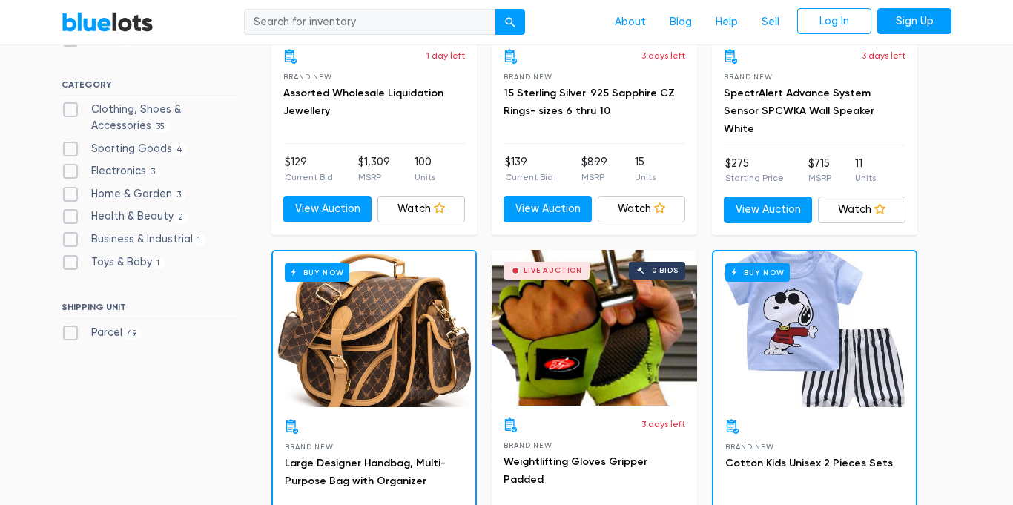
scroll to position [613, 0]
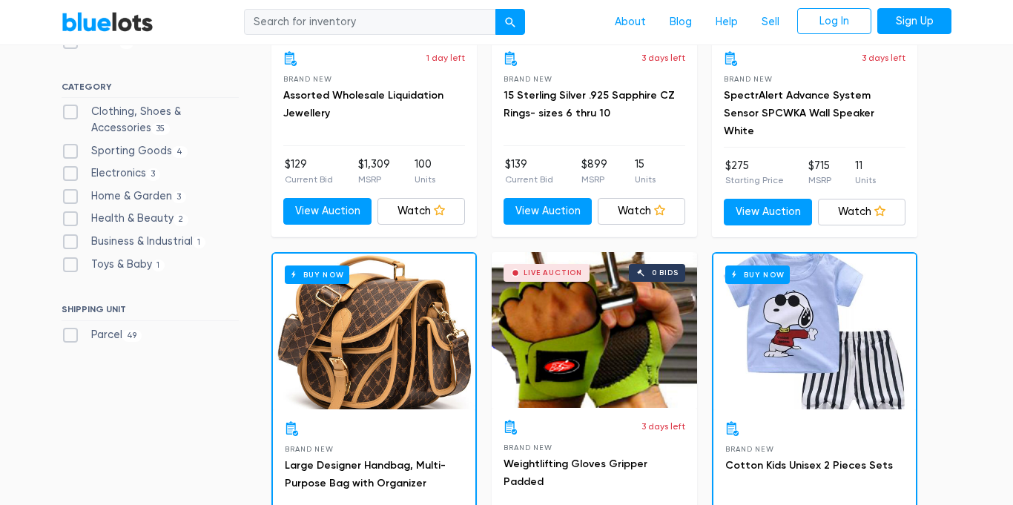
click at [67, 241] on label "Business & Industrial 1" at bounding box center [134, 242] width 144 height 16
click at [67, 241] on Industrial"] "Business & Industrial 1" at bounding box center [67, 239] width 10 height 10
checkbox Industrial"] "true"
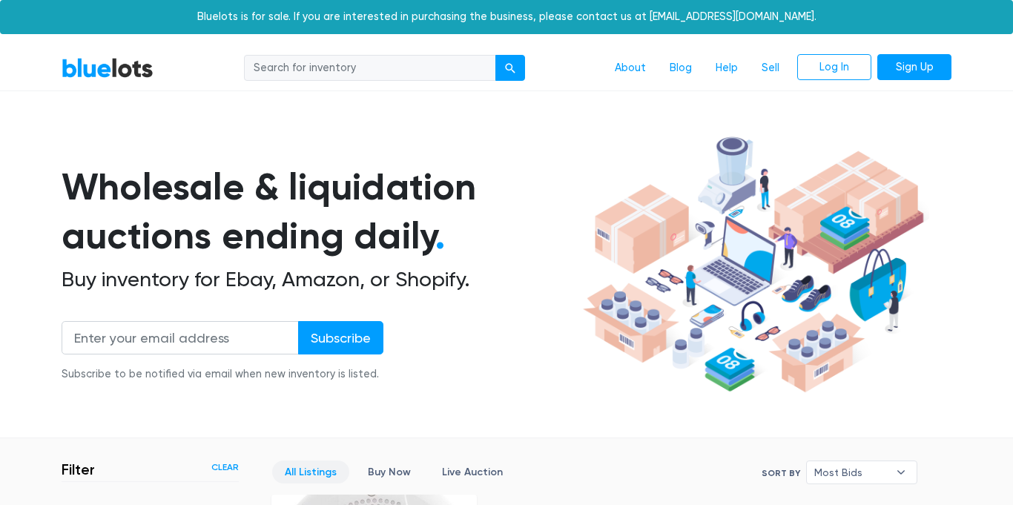
scroll to position [399, 0]
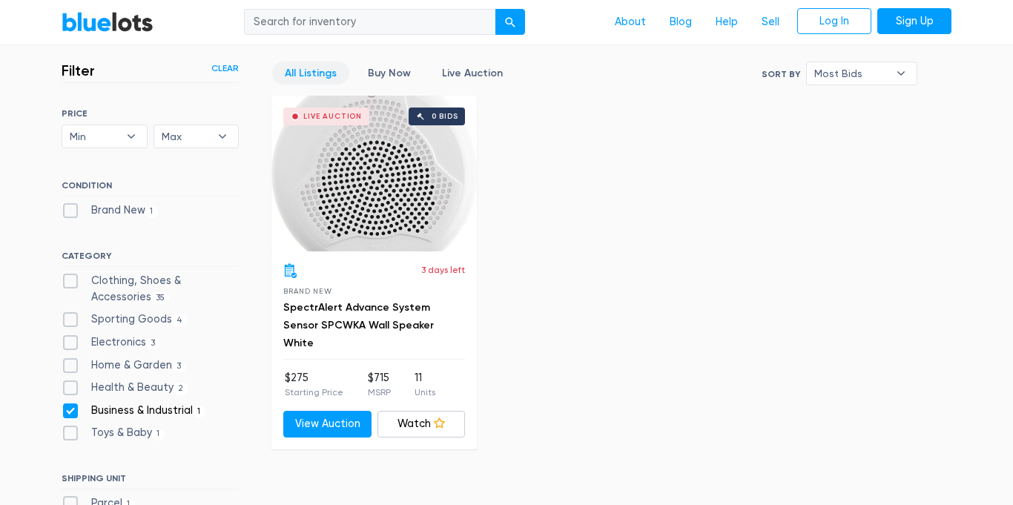
click at [71, 282] on label "Clothing, Shoes & Accessories 35" at bounding box center [150, 289] width 177 height 32
click at [71, 282] on Accessories"] "Clothing, Shoes & Accessories 35" at bounding box center [67, 278] width 10 height 10
checkbox Accessories"] "true"
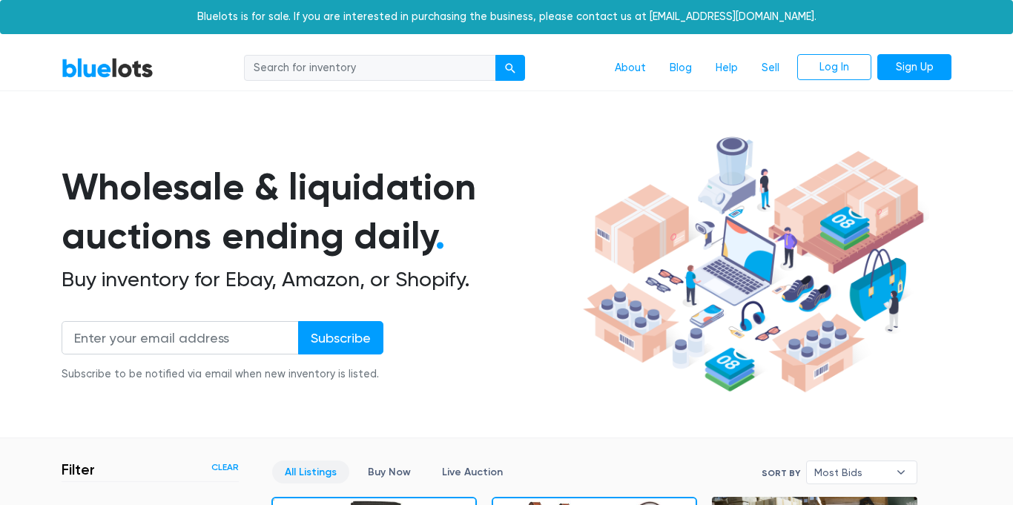
scroll to position [399, 0]
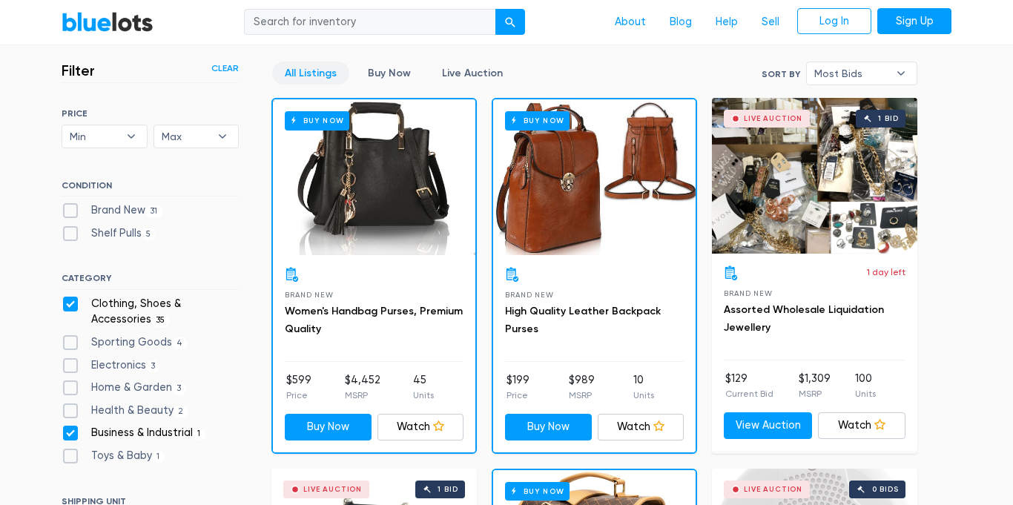
click at [67, 206] on label "Brand New 31" at bounding box center [112, 210] width 101 height 16
click at [67, 206] on New"] "Brand New 31" at bounding box center [67, 207] width 10 height 10
checkbox New"] "true"
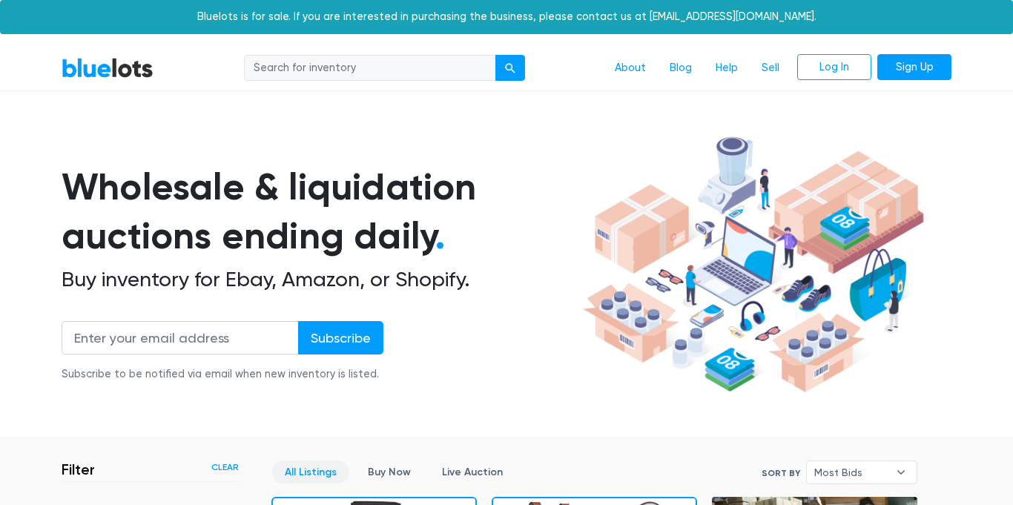
scroll to position [399, 0]
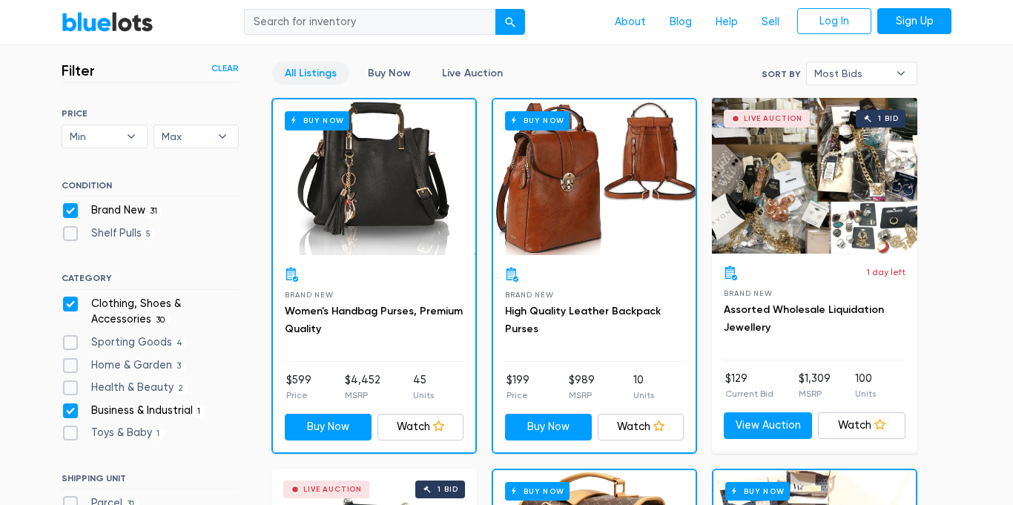
click at [108, 208] on label "Brand New 31" at bounding box center [112, 210] width 101 height 16
click at [71, 208] on New"] "Brand New 31" at bounding box center [67, 207] width 10 height 10
checkbox New"] "false"
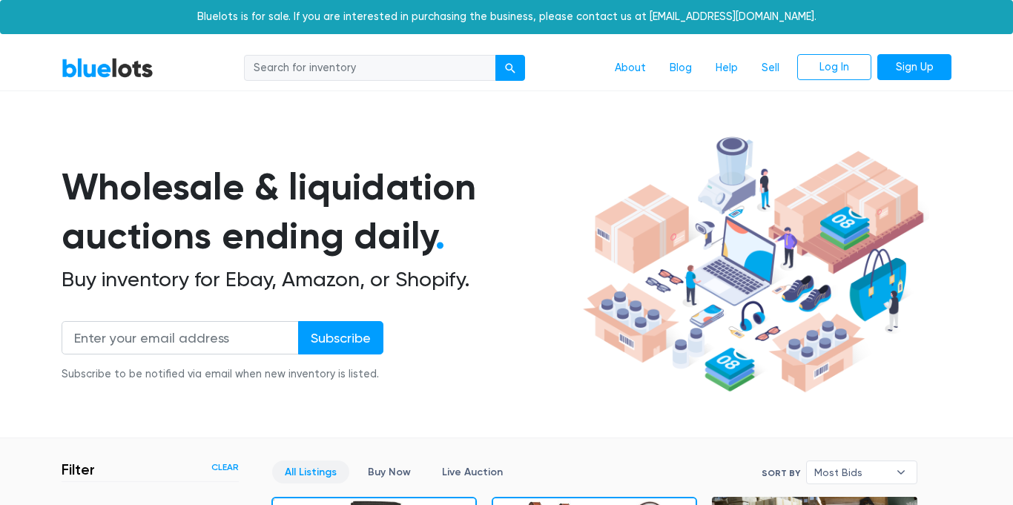
checkbox New"] "true"
